Goal: Information Seeking & Learning: Learn about a topic

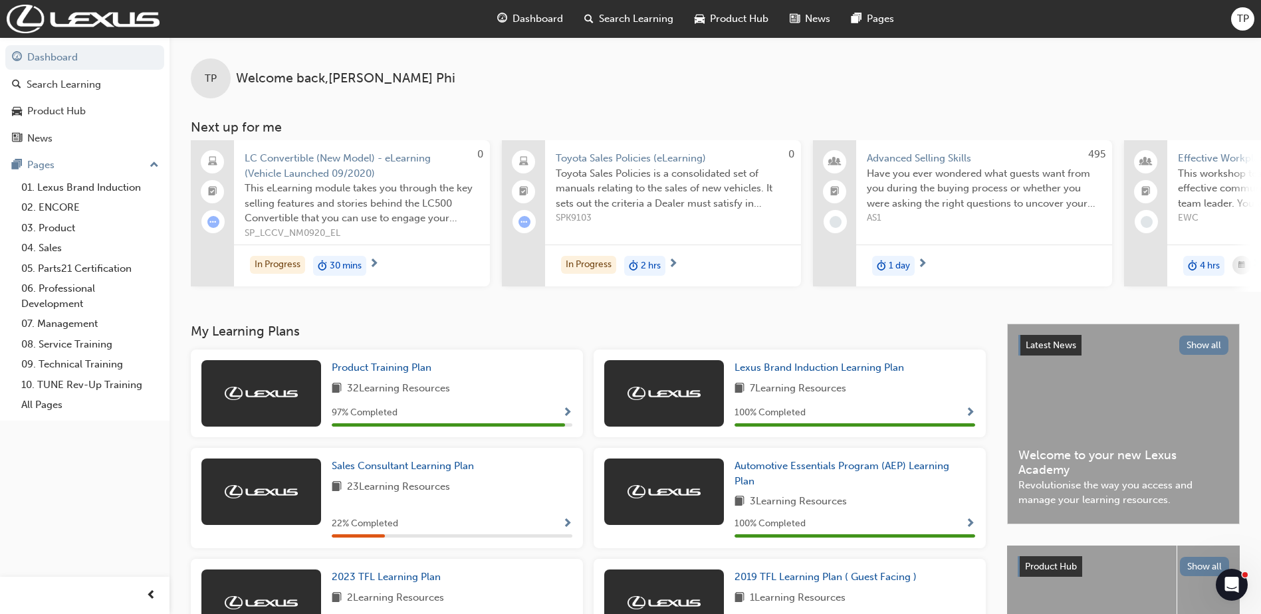
click at [310, 168] on span "LC Convertible (New Model) - eLearning (Vehicle Launched 09/2020)" at bounding box center [362, 166] width 235 height 30
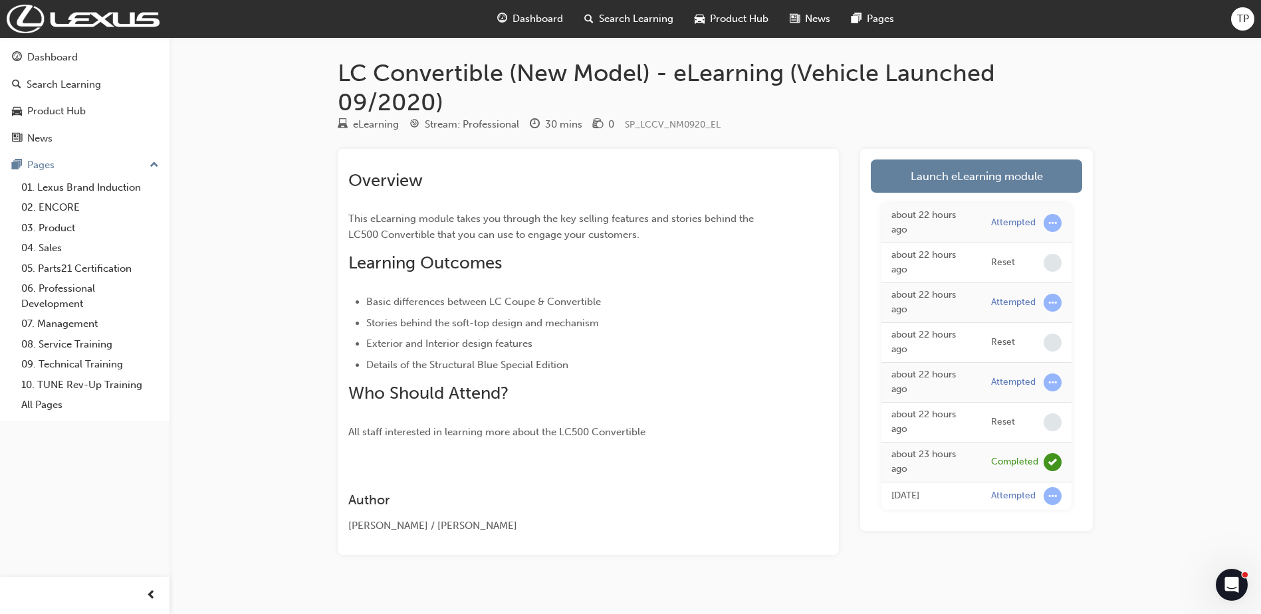
click at [515, 13] on span "Dashboard" at bounding box center [537, 18] width 51 height 15
